Goal: Information Seeking & Learning: Learn about a topic

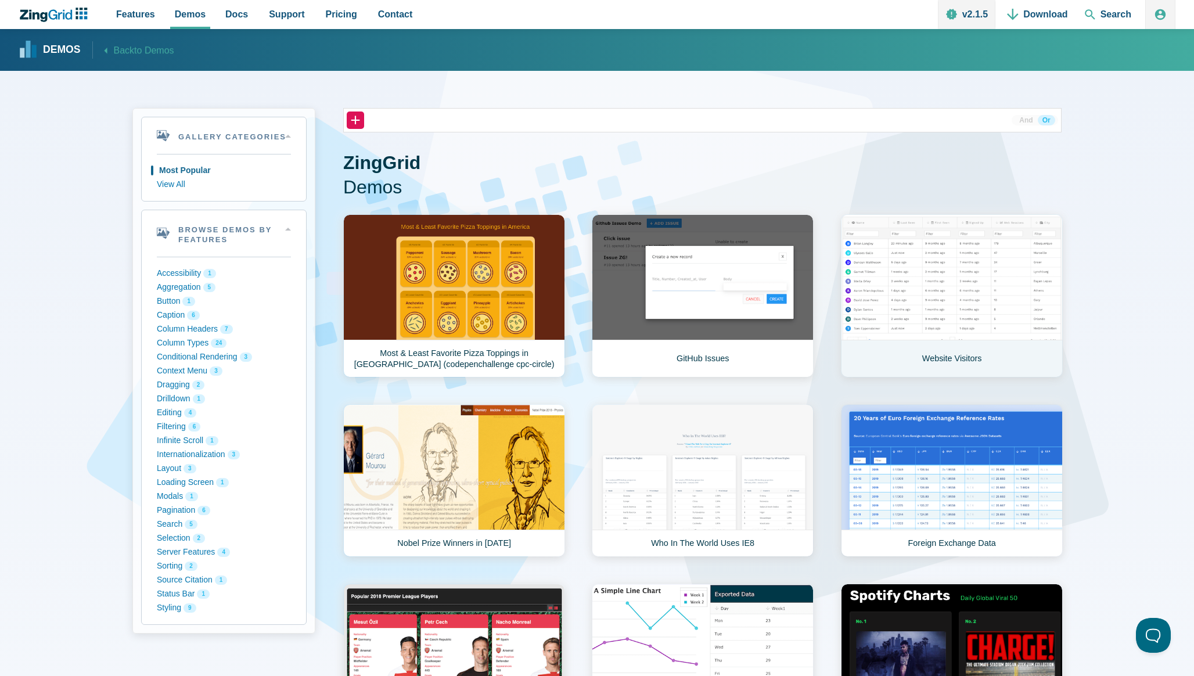
click at [899, 269] on link "Website Visitors" at bounding box center [952, 295] width 222 height 163
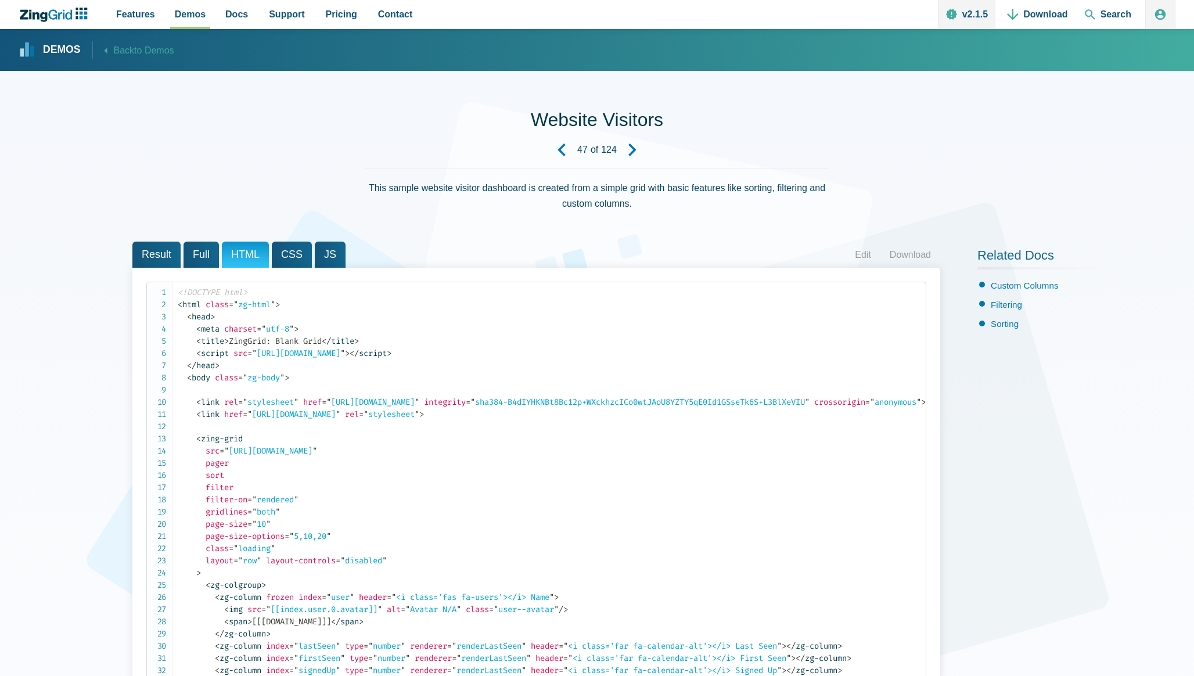
click at [292, 258] on span "CSS" at bounding box center [292, 255] width 40 height 26
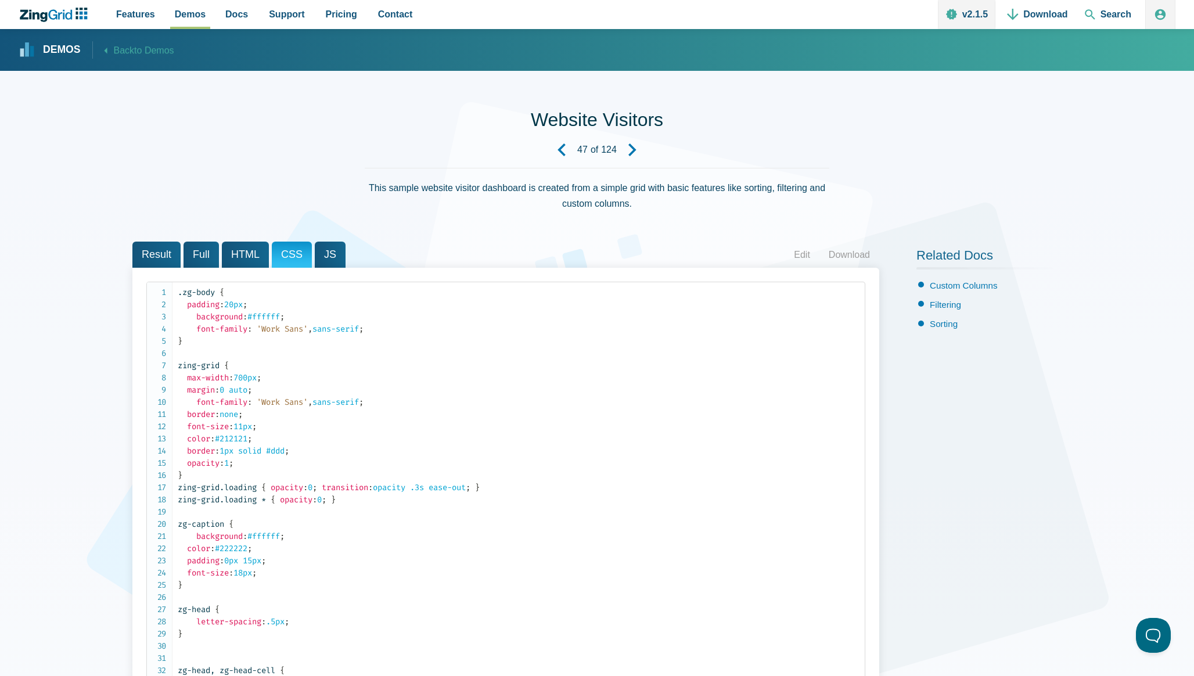
click at [325, 254] on span "JS" at bounding box center [330, 255] width 31 height 26
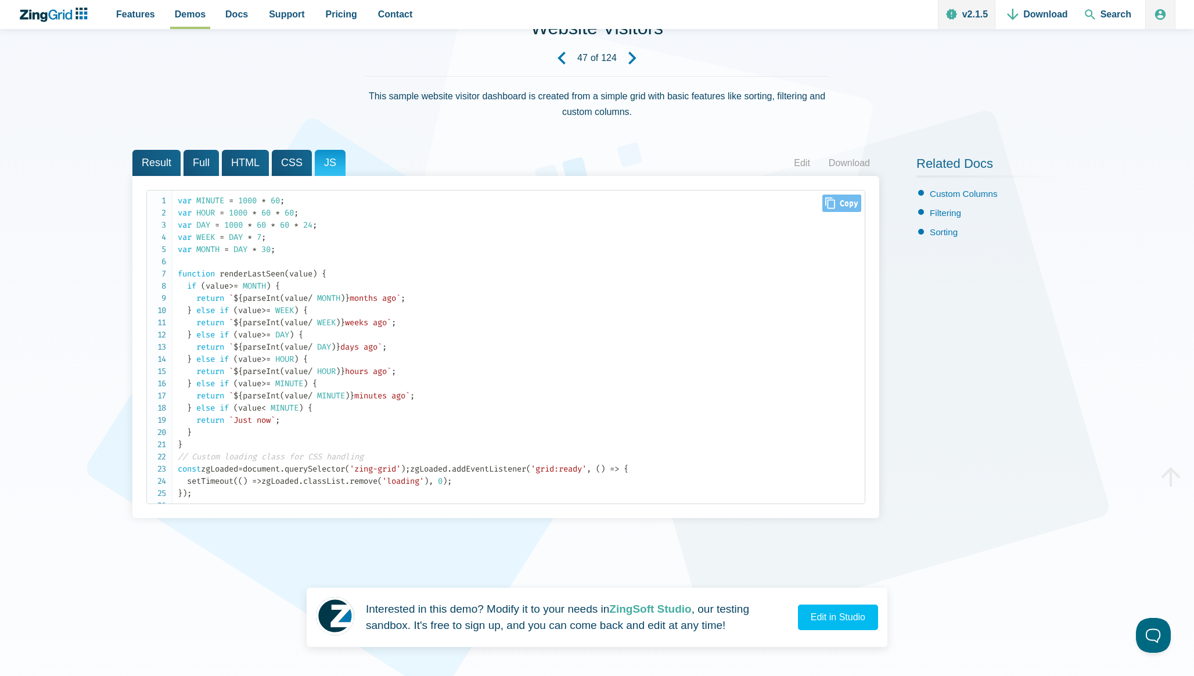
scroll to position [100, 0]
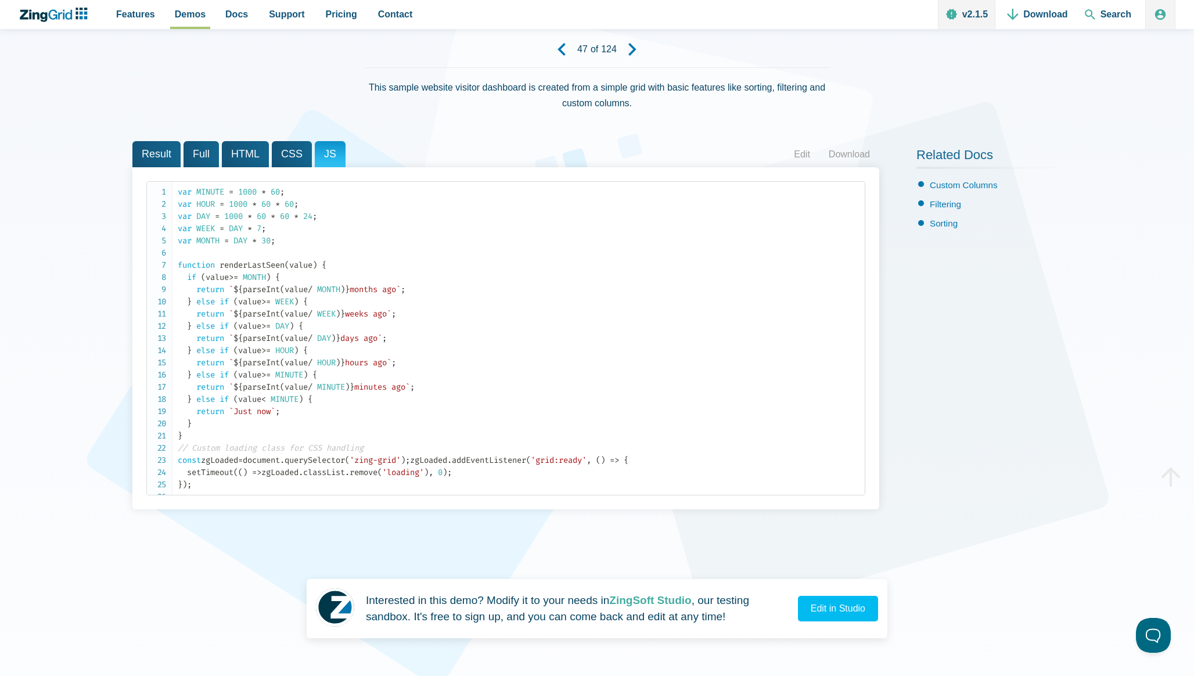
click at [280, 163] on span "CSS" at bounding box center [292, 154] width 40 height 26
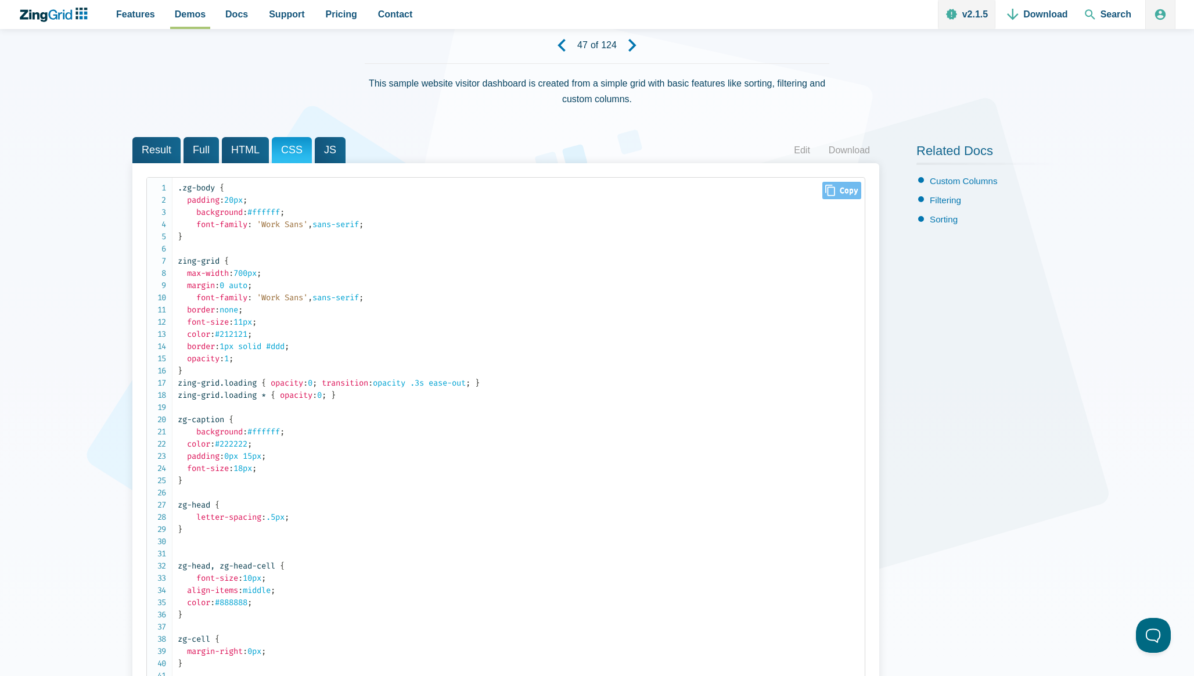
scroll to position [0, 0]
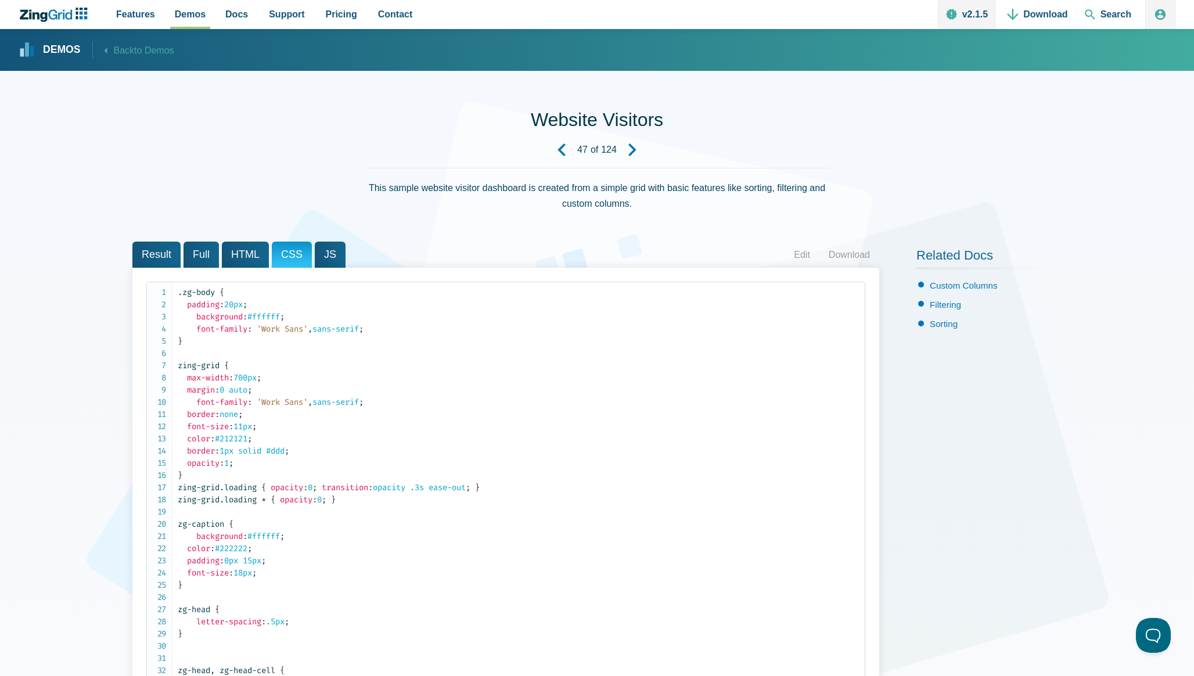
click at [246, 259] on span "HTML" at bounding box center [245, 255] width 47 height 26
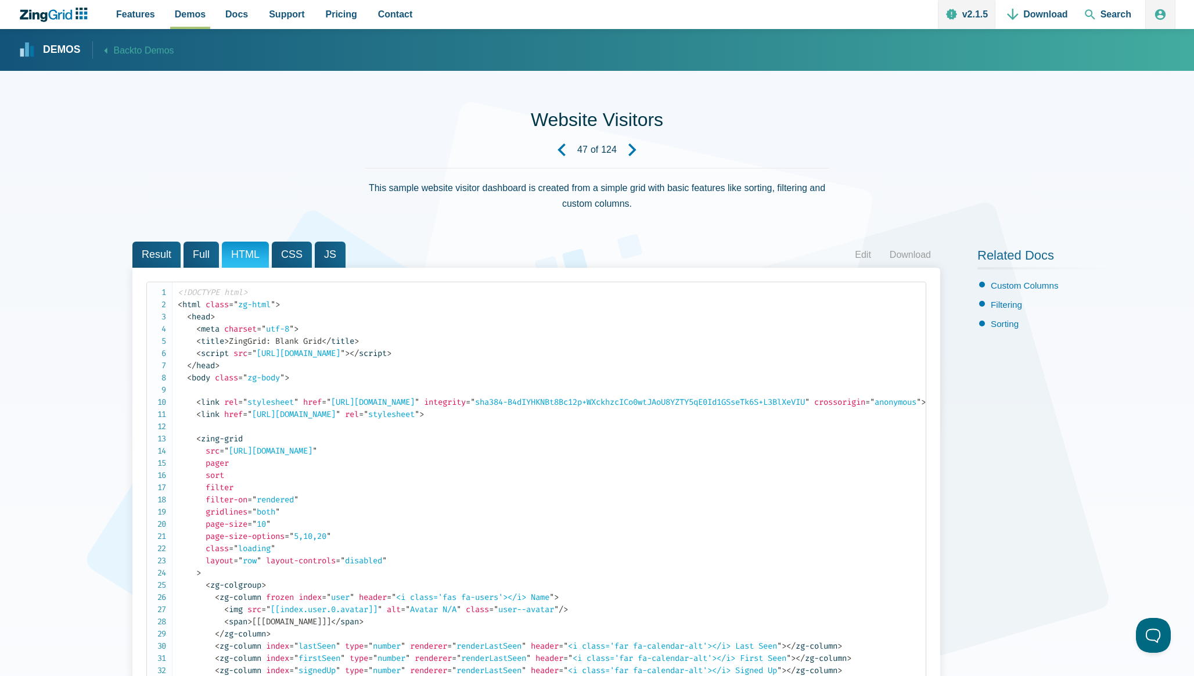
click at [197, 269] on div "<!DOCTYPE html> < html class = " zg-html " > < head > < meta charset = " utf-8 …" at bounding box center [536, 524] width 808 height 513
click at [630, 152] on icon "Next Demo" at bounding box center [632, 149] width 13 height 13
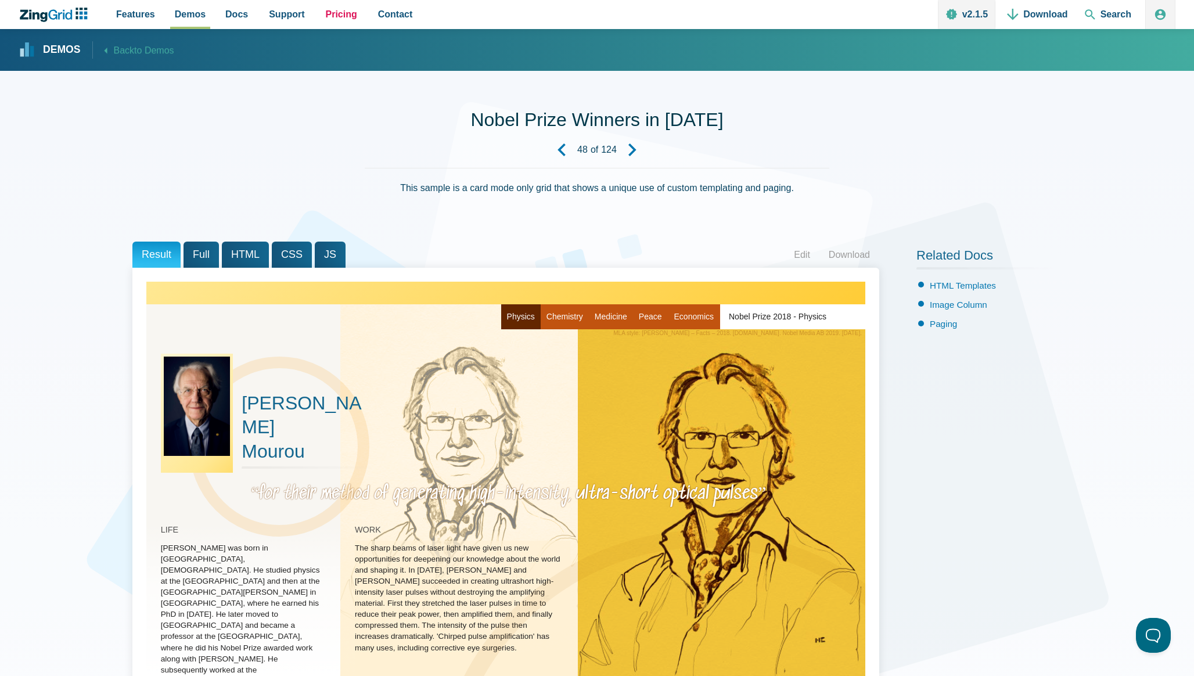
click at [327, 21] on span "Pricing" at bounding box center [341, 14] width 31 height 16
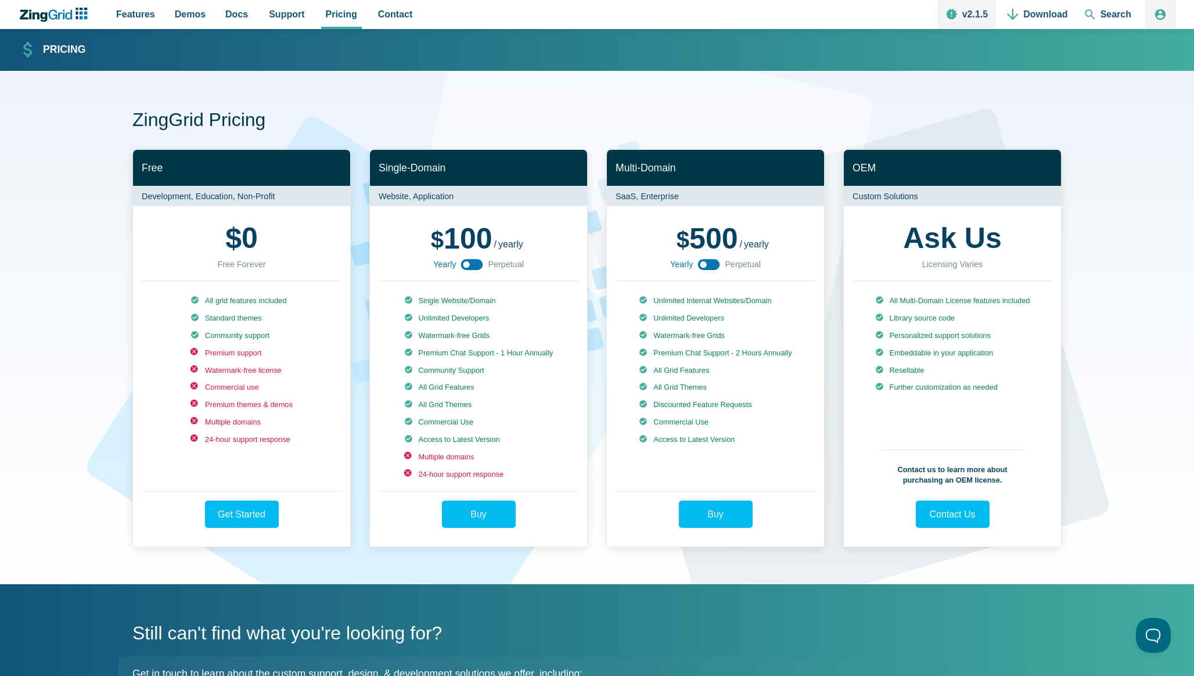
click at [475, 266] on use "App Content" at bounding box center [472, 264] width 22 height 11
click at [706, 269] on use "App Content" at bounding box center [709, 264] width 22 height 11
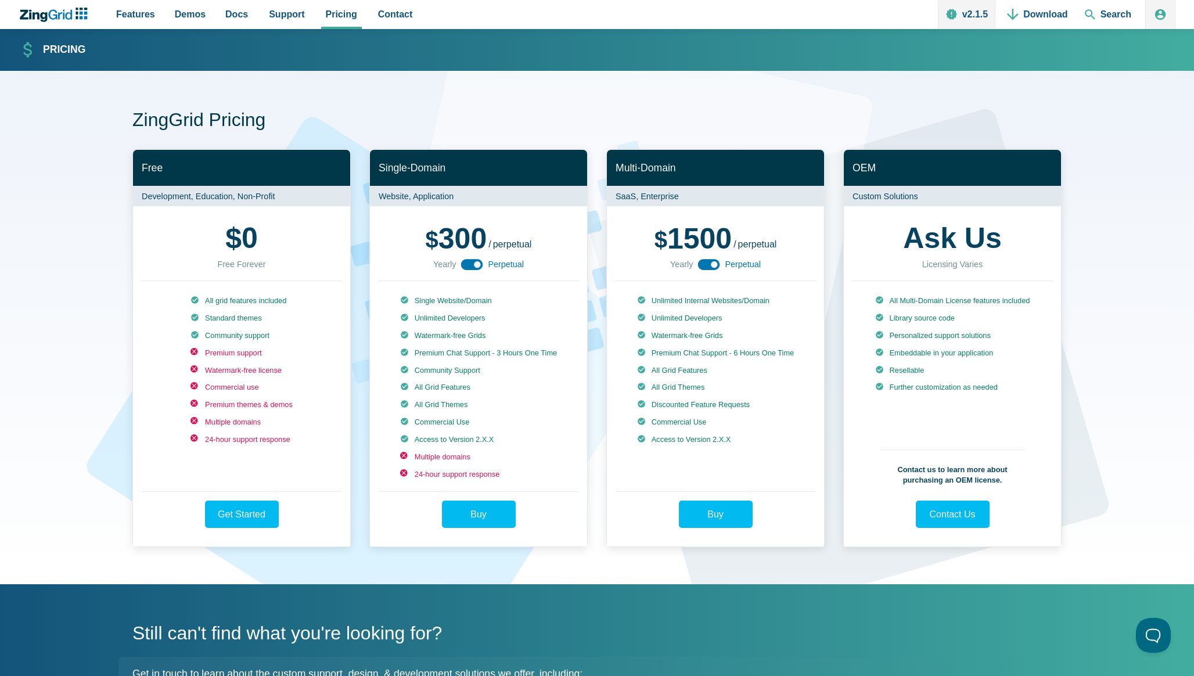
click at [706, 269] on use "App Content" at bounding box center [709, 264] width 22 height 11
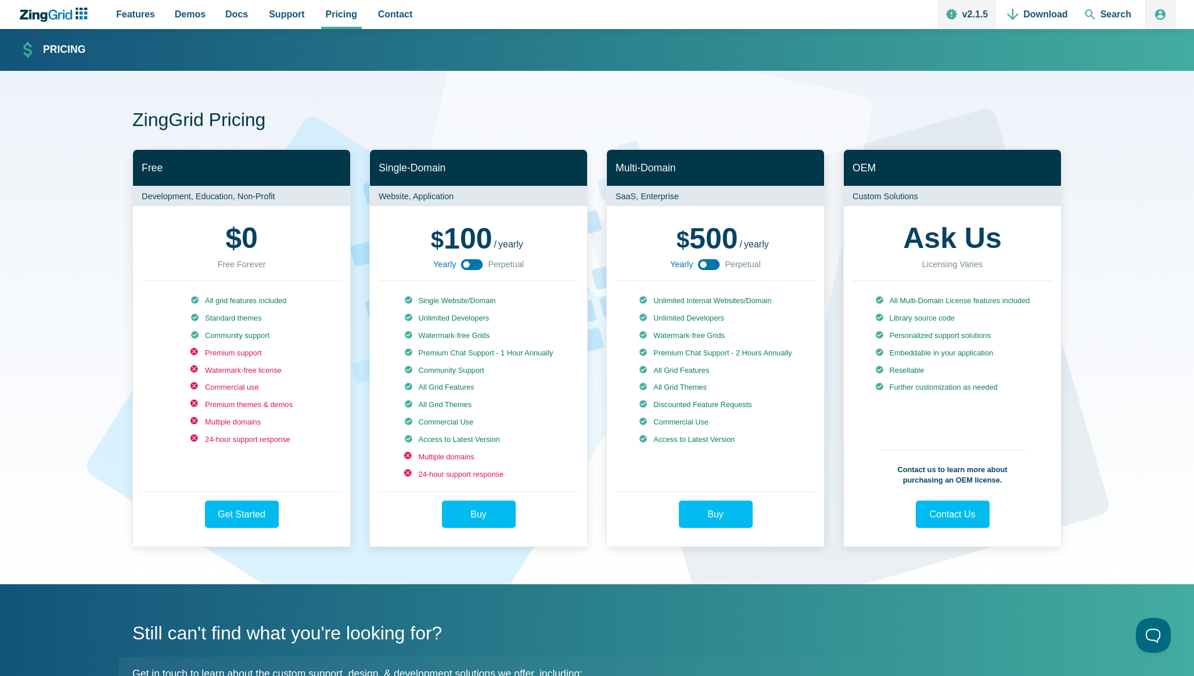
click at [706, 269] on use "App Content" at bounding box center [709, 264] width 22 height 11
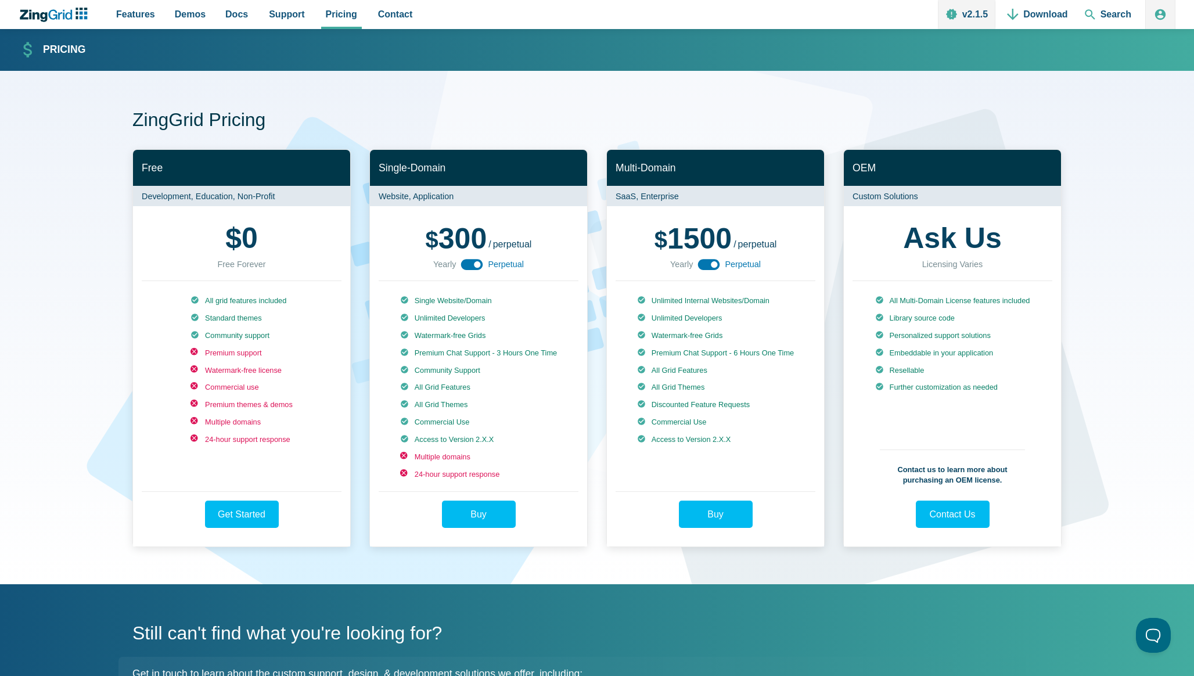
click at [706, 269] on use "App Content" at bounding box center [709, 264] width 22 height 11
